Goal: Task Accomplishment & Management: Manage account settings

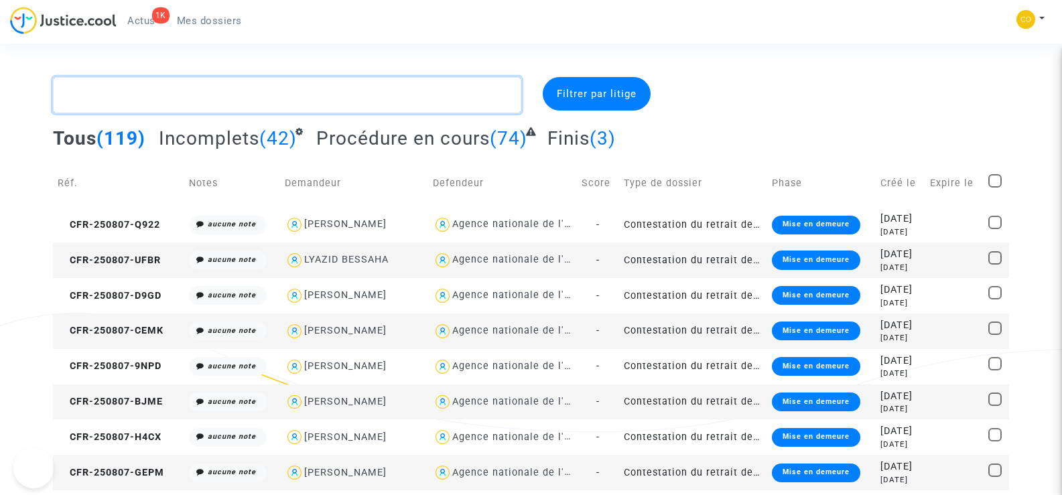
click at [194, 100] on textarea at bounding box center [287, 95] width 468 height 36
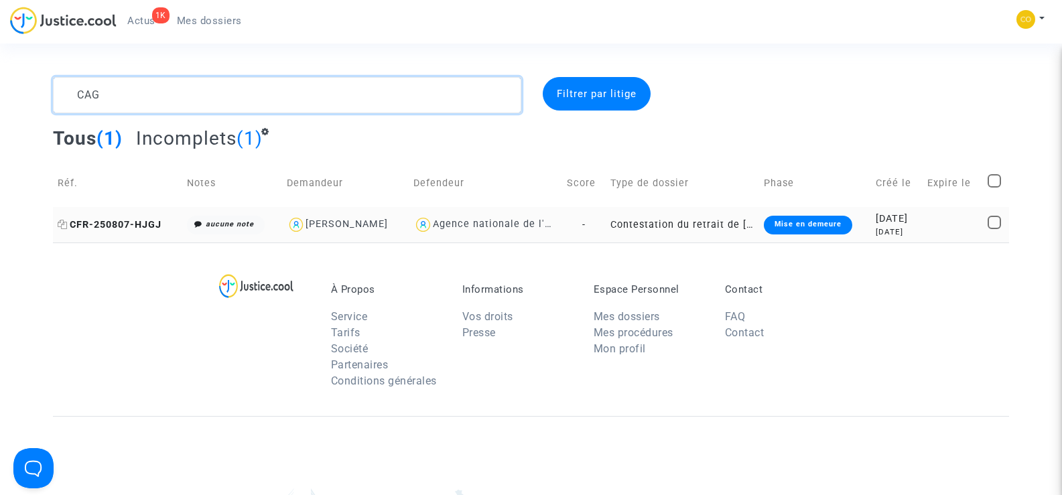
type textarea "CAG"
click at [144, 224] on span "CFR-250807-HJGJ" at bounding box center [110, 224] width 104 height 11
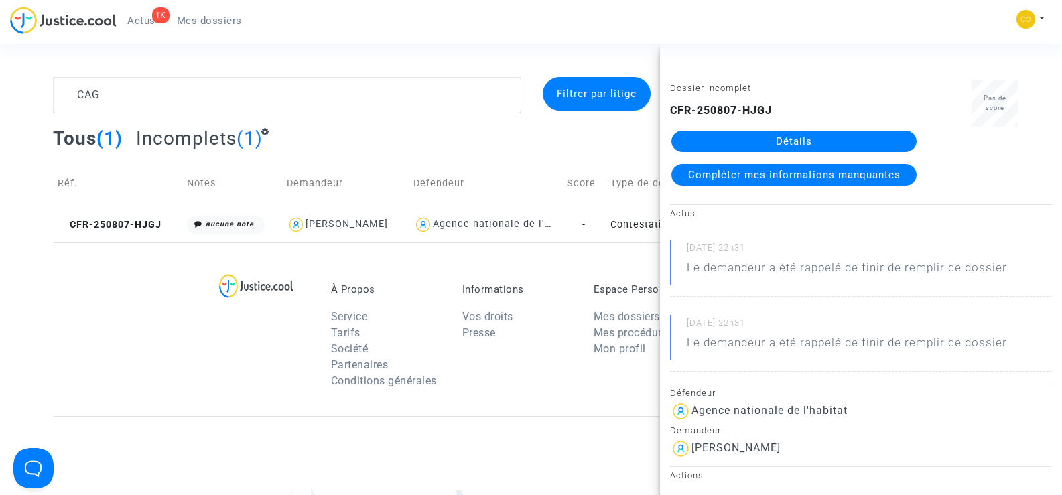
click at [811, 134] on link "Détails" at bounding box center [793, 141] width 245 height 21
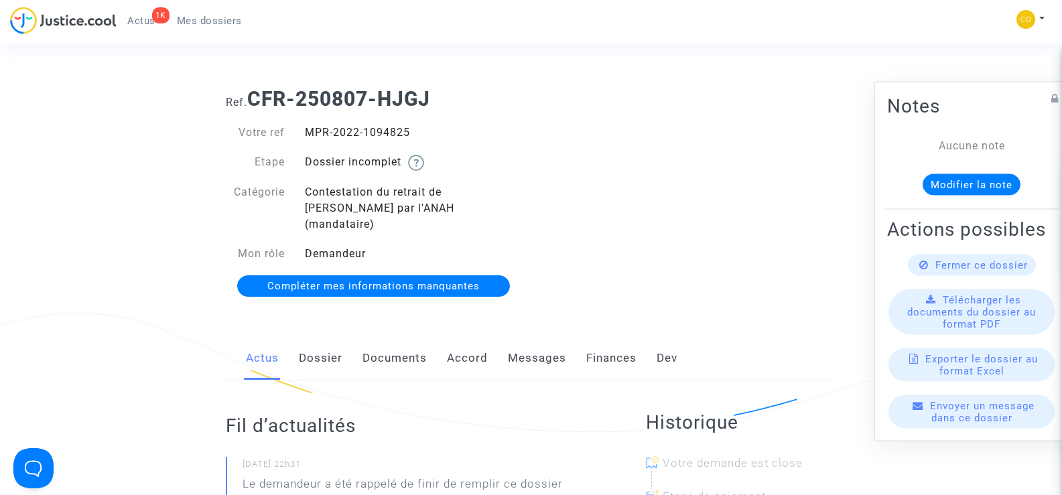
click at [361, 352] on div "Actus Dossier Documents Accord Messages Finances Dev" at bounding box center [531, 358] width 610 height 45
click at [393, 342] on link "Documents" at bounding box center [394, 358] width 64 height 44
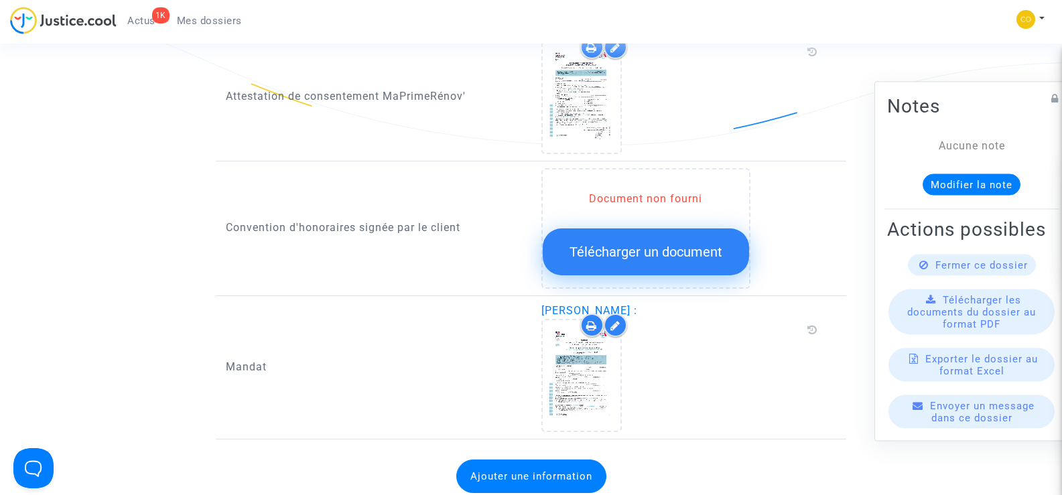
scroll to position [1474, 0]
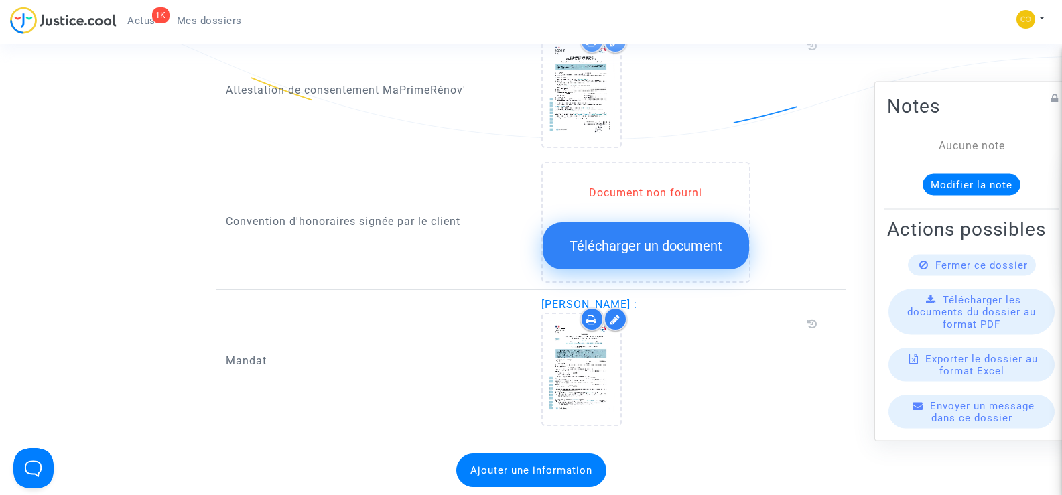
click at [618, 238] on span "Télécharger un document" at bounding box center [645, 246] width 153 height 16
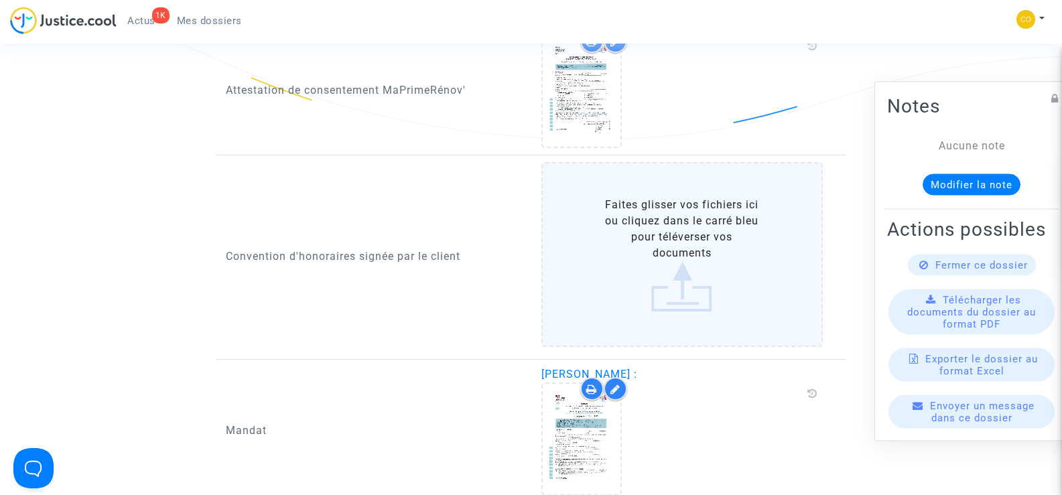
click at [660, 228] on label "Faites glisser vos fichiers ici ou cliquez dans le carré bleu pour téléverser v…" at bounding box center [682, 254] width 282 height 185
click at [0, 0] on input "Faites glisser vos fichiers ici ou cliquez dans le carré bleu pour téléverser v…" at bounding box center [0, 0] width 0 height 0
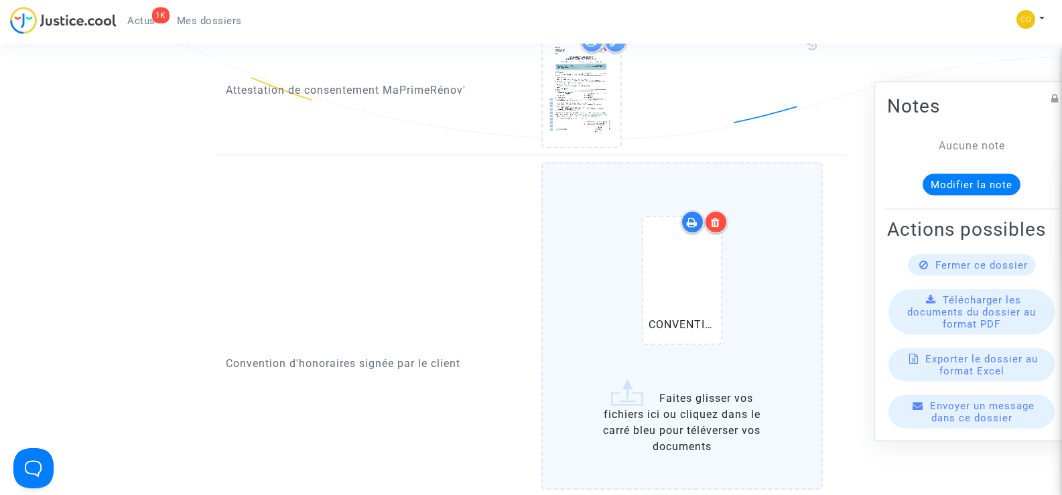
click at [717, 217] on icon at bounding box center [715, 222] width 9 height 11
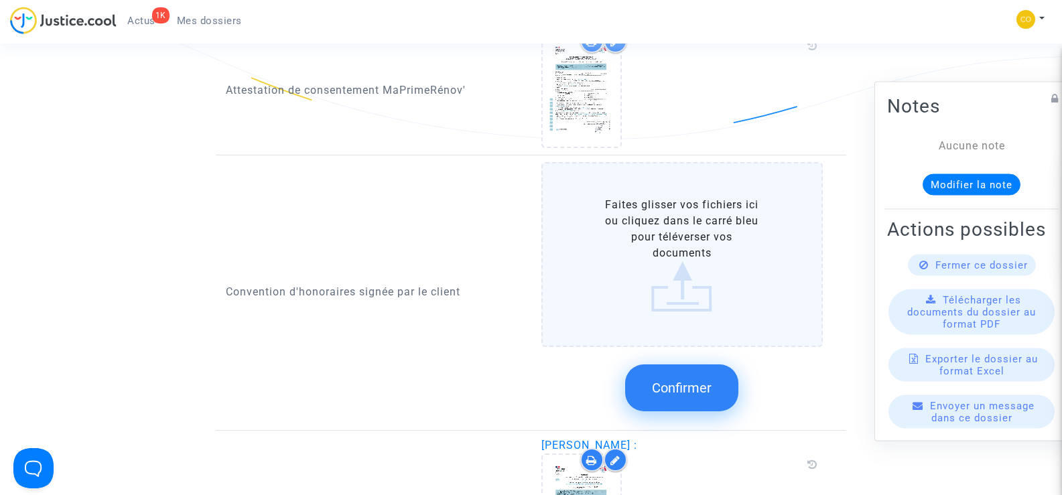
click at [658, 255] on label "Faites glisser vos fichiers ici ou cliquez dans le carré bleu pour téléverser v…" at bounding box center [682, 254] width 282 height 185
click at [0, 0] on input "Faites glisser vos fichiers ici ou cliquez dans le carré bleu pour téléverser v…" at bounding box center [0, 0] width 0 height 0
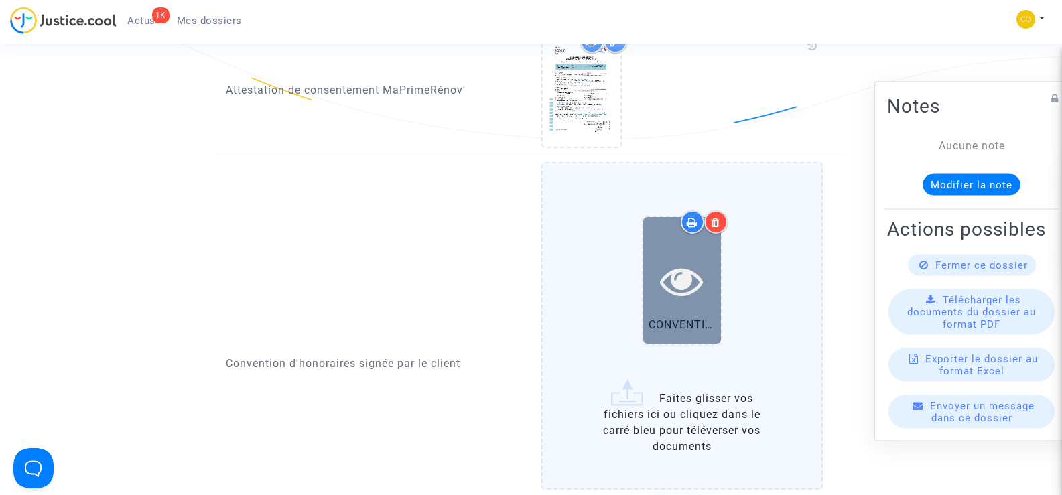
click at [679, 263] on icon at bounding box center [682, 280] width 44 height 43
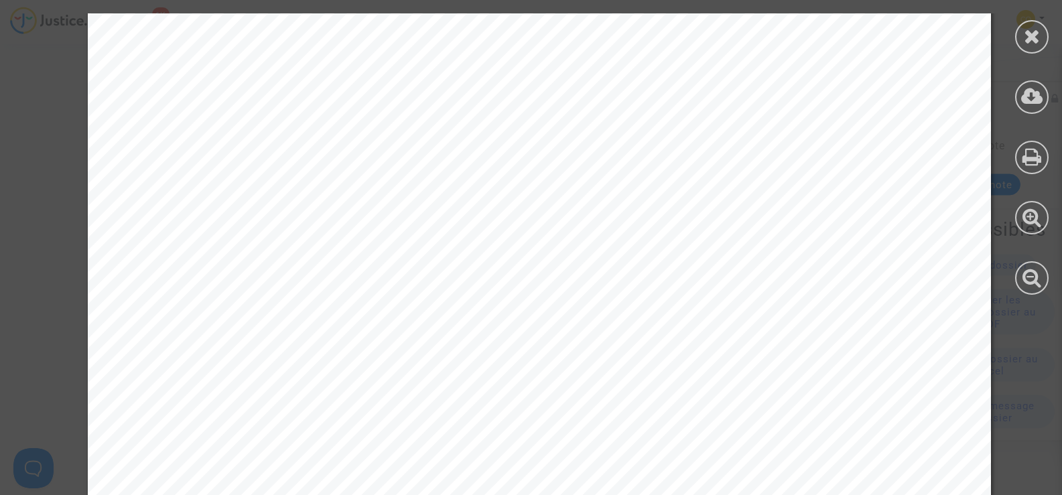
scroll to position [8307, 0]
click at [1026, 34] on icon at bounding box center [1032, 36] width 17 height 20
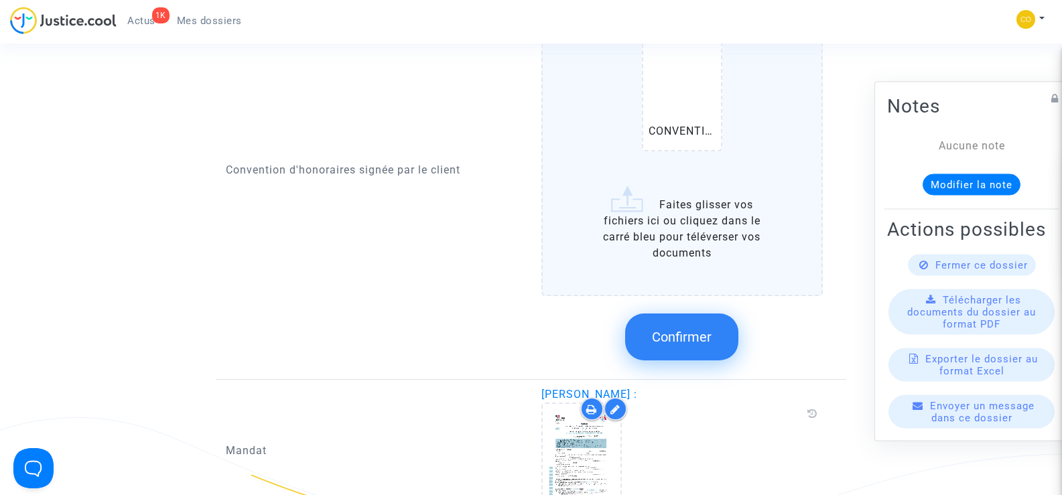
scroll to position [1675, 0]
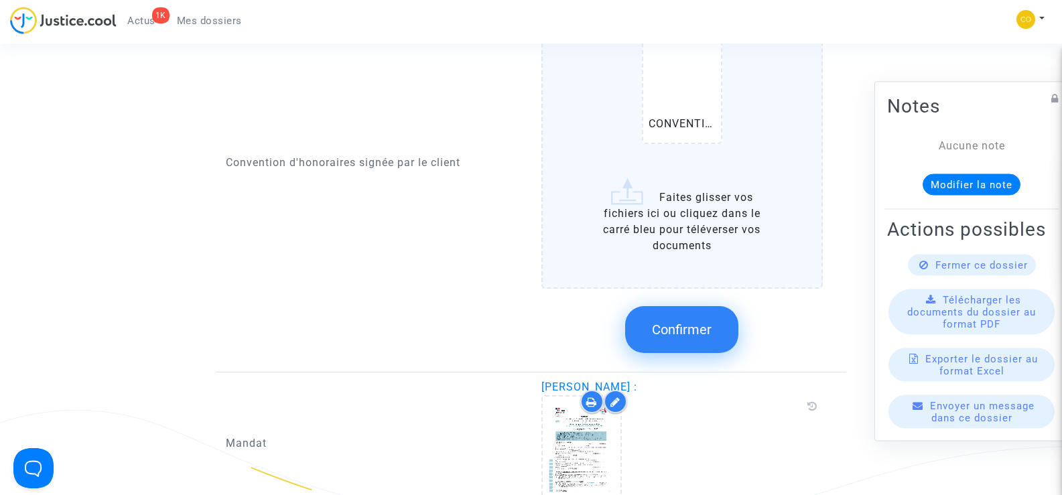
click at [704, 322] on span "Confirmer" at bounding box center [682, 330] width 60 height 16
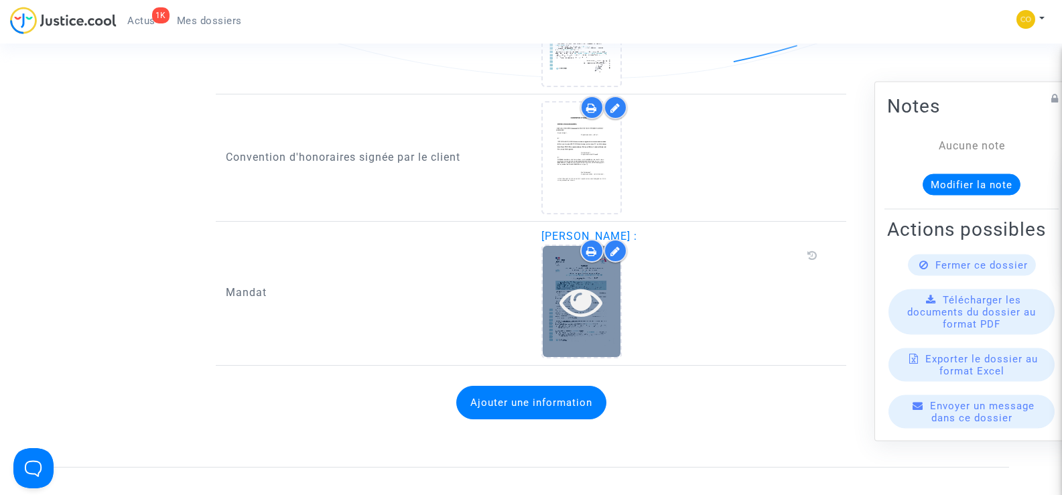
scroll to position [1407, 0]
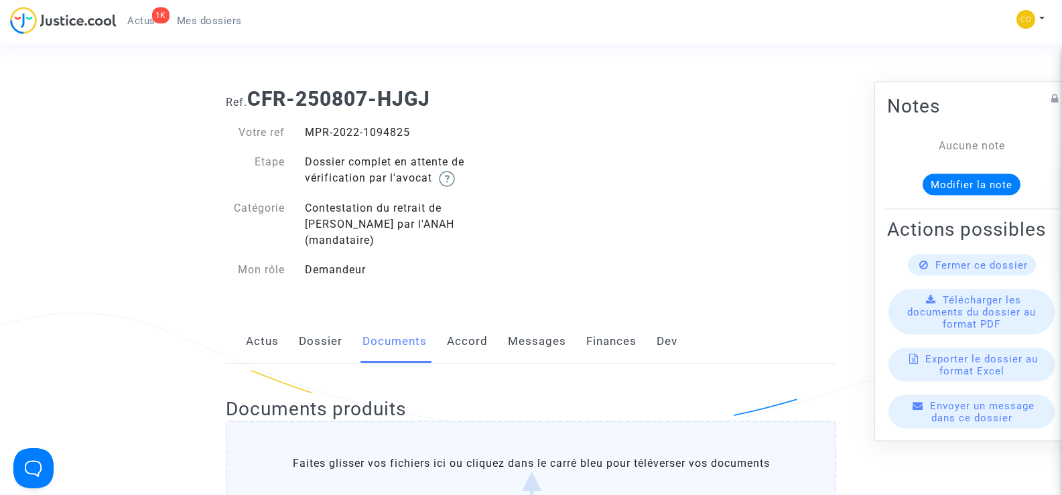
click at [212, 14] on link "Mes dossiers" at bounding box center [209, 21] width 86 height 20
